Goal: Task Accomplishment & Management: Use online tool/utility

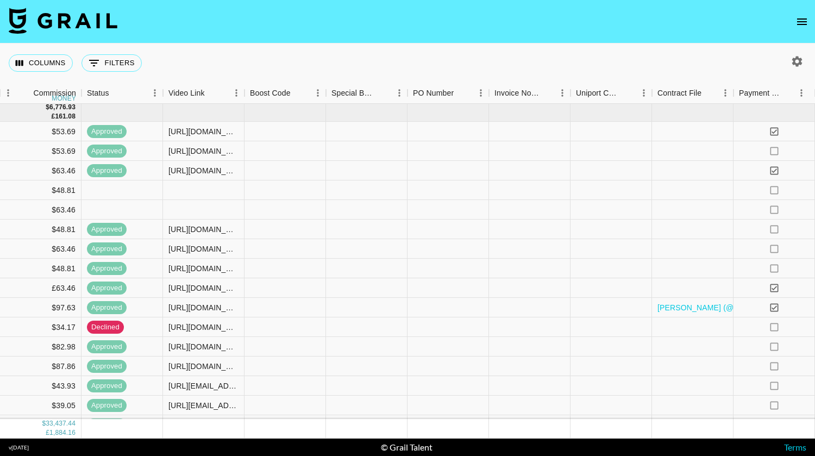
scroll to position [1, 907]
click at [205, 197] on div at bounding box center [202, 190] width 82 height 20
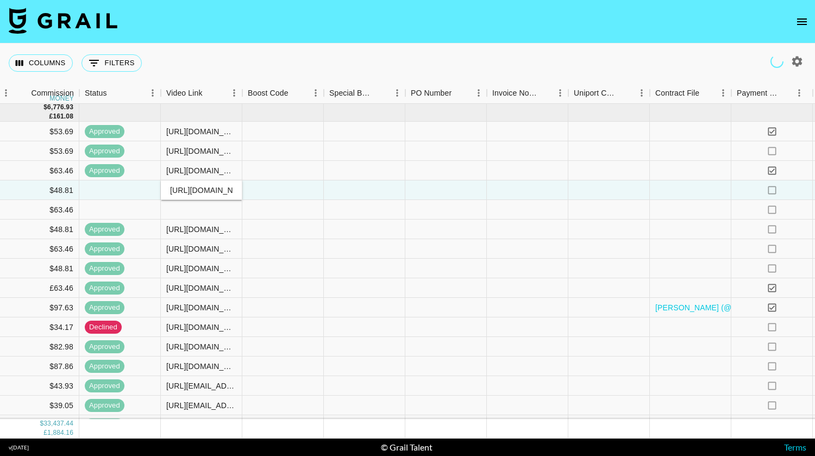
scroll to position [0, 273]
type input "[URL][DOMAIN_NAME]"
click at [278, 192] on div at bounding box center [283, 190] width 82 height 20
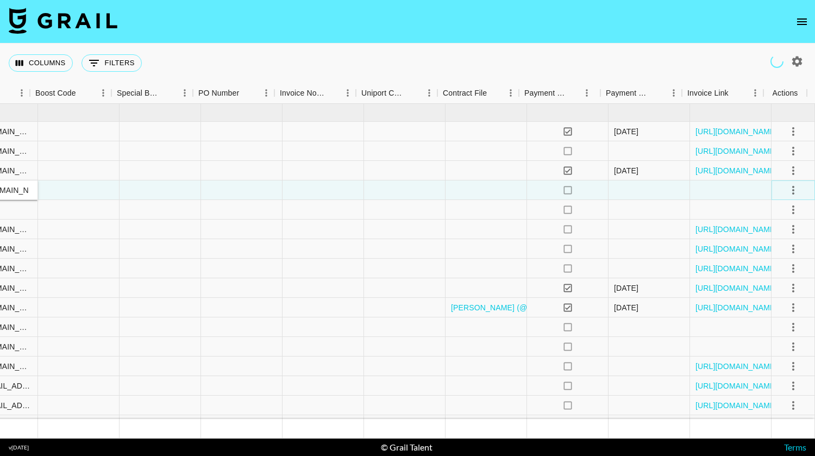
click at [787, 188] on icon "select merge strategy" at bounding box center [793, 190] width 13 height 13
click at [771, 285] on div "Approve" at bounding box center [769, 291] width 33 height 13
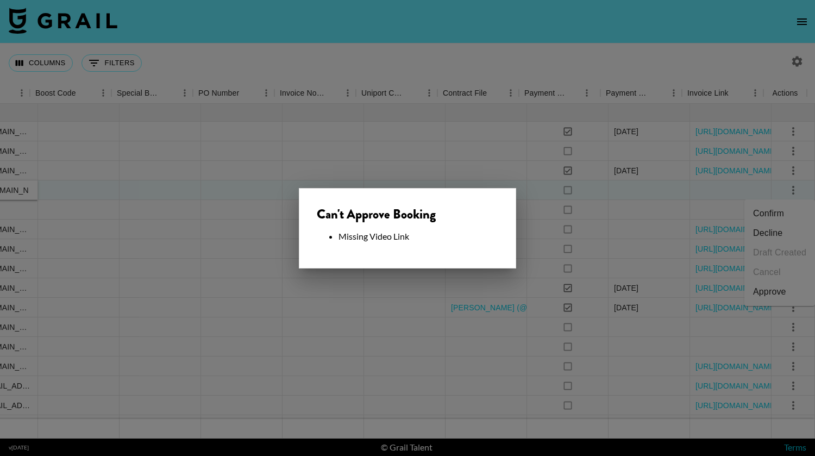
click at [597, 187] on div at bounding box center [407, 228] width 815 height 456
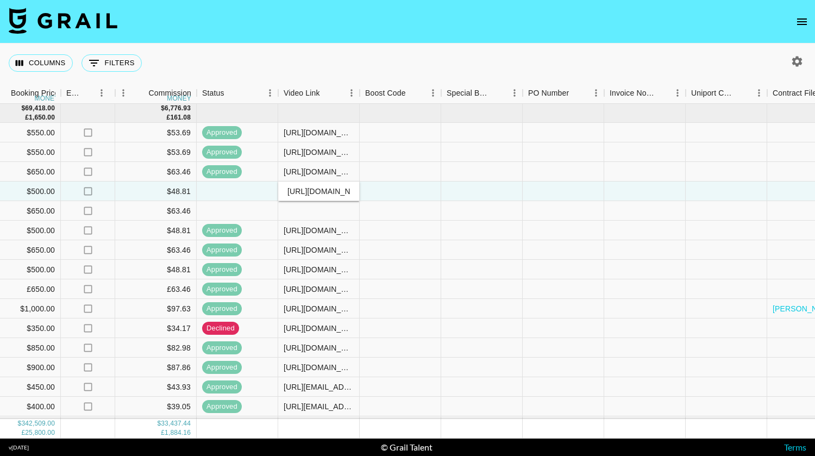
scroll to position [0, 737]
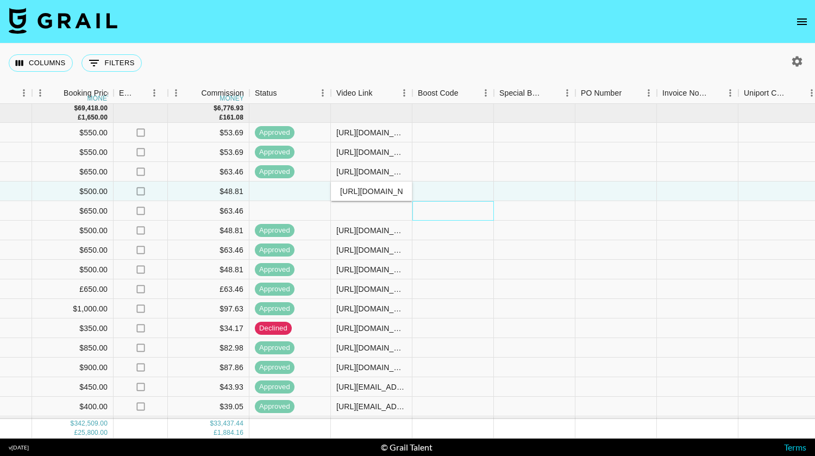
click at [436, 210] on div at bounding box center [453, 211] width 82 height 20
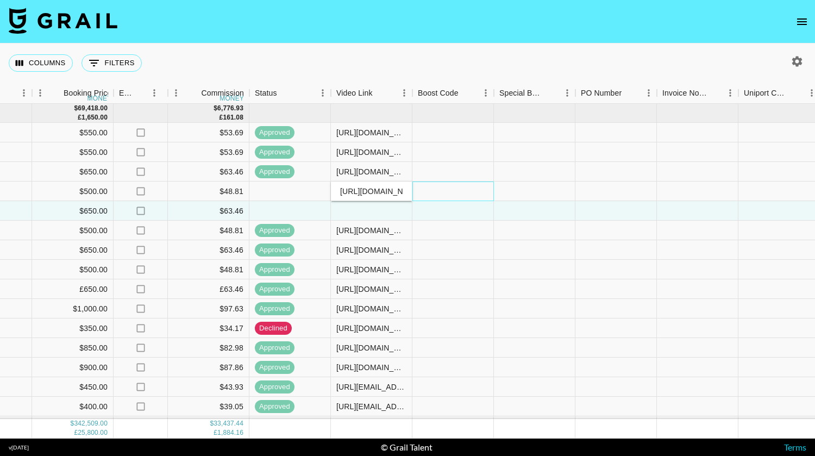
click at [454, 186] on div at bounding box center [453, 191] width 82 height 20
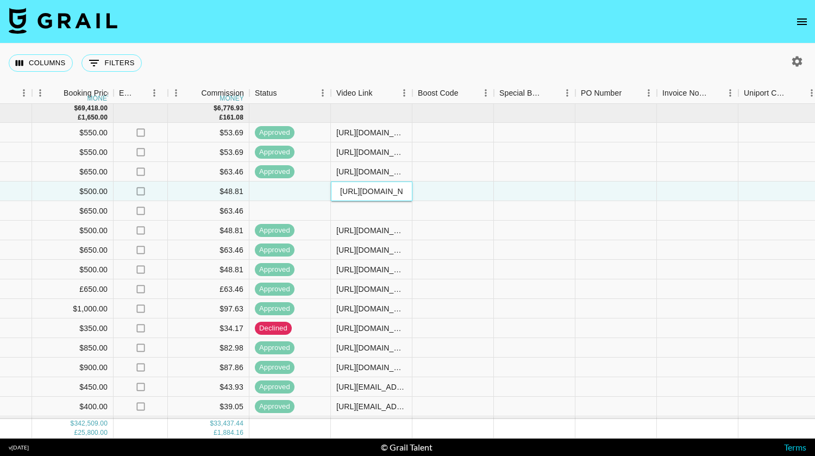
click at [391, 192] on input "[URL][DOMAIN_NAME]" at bounding box center [371, 191] width 80 height 9
paste input "[URL][DOMAIN_NAME]"
type input "[URL][DOMAIN_NAME]"
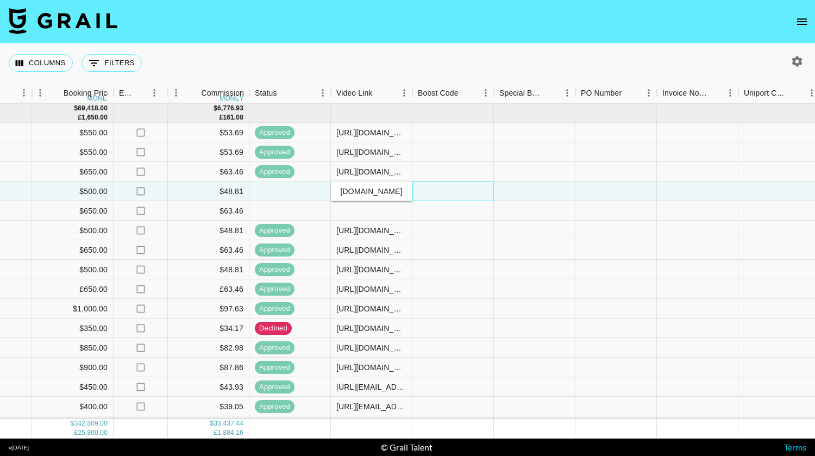
click at [452, 187] on div at bounding box center [453, 191] width 82 height 20
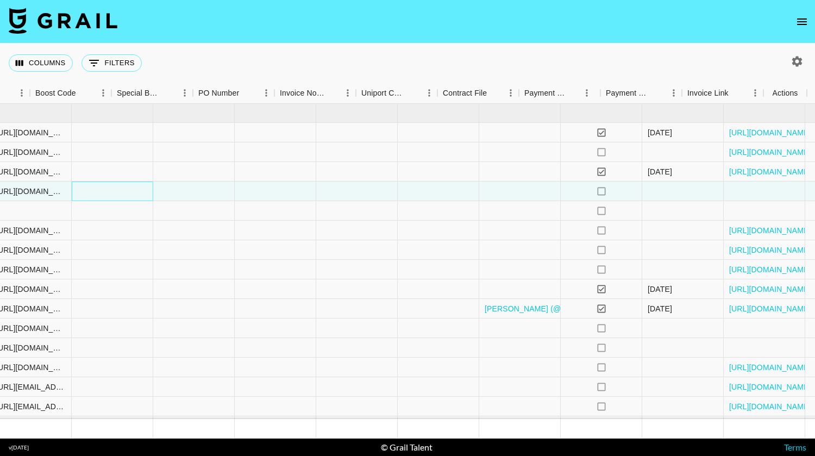
scroll to position [0, 1119]
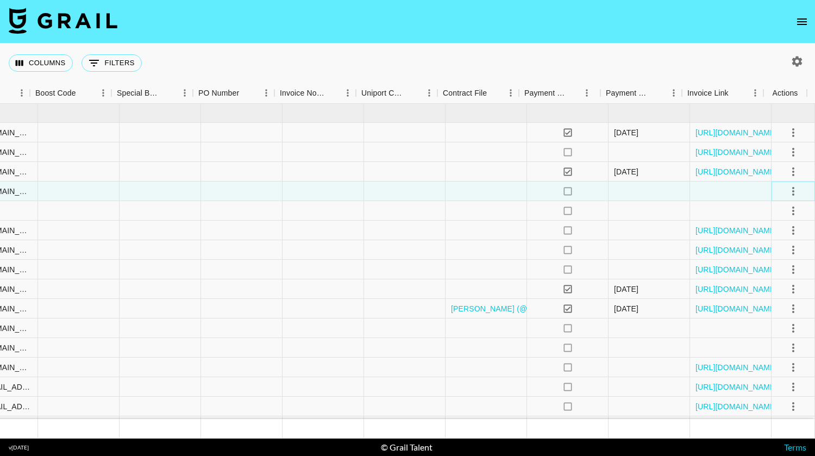
click at [788, 197] on icon "select merge strategy" at bounding box center [793, 191] width 13 height 13
click at [785, 292] on div "Approve" at bounding box center [769, 292] width 33 height 13
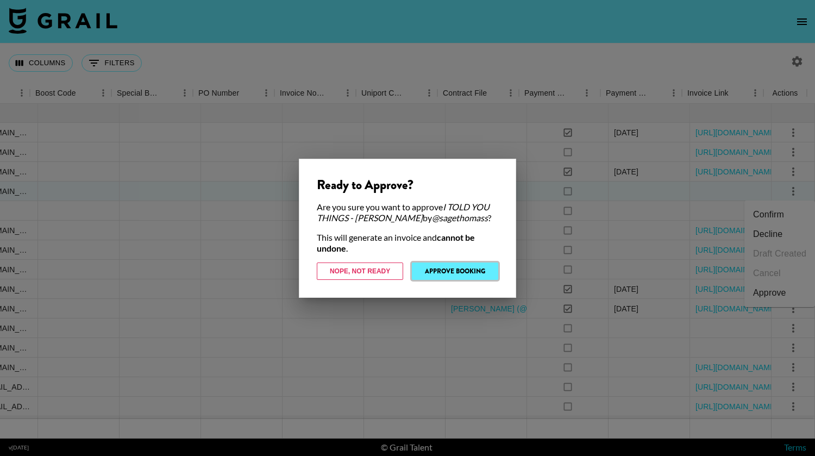
click at [445, 274] on button "Approve Booking" at bounding box center [455, 270] width 86 height 17
